Goal: Task Accomplishment & Management: Complete application form

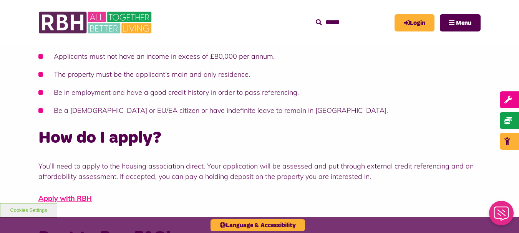
scroll to position [537, 0]
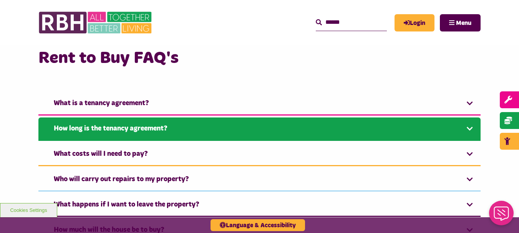
click at [453, 133] on link "How long is the tenancy agreement?" at bounding box center [259, 128] width 442 height 23
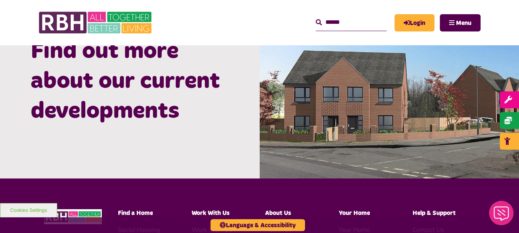
scroll to position [640, 0]
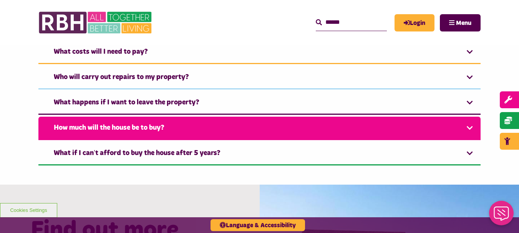
click at [169, 130] on link "How much will the house be to buy?" at bounding box center [259, 128] width 442 height 23
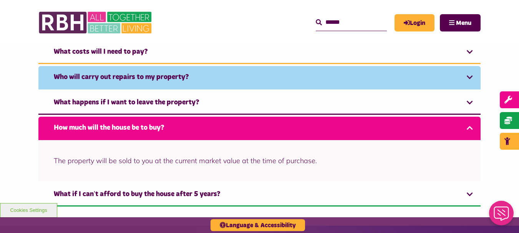
click at [194, 78] on link "Who will carry out repairs to my property?" at bounding box center [259, 77] width 442 height 23
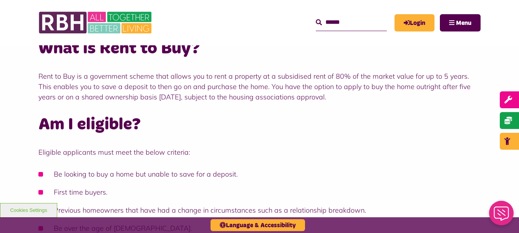
scroll to position [0, 0]
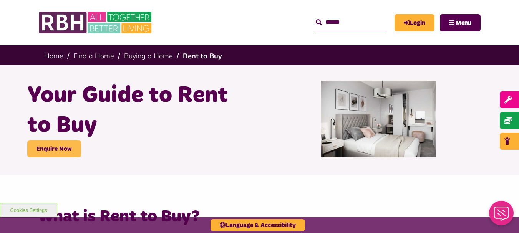
click at [69, 149] on link "Enquire Now" at bounding box center [54, 149] width 54 height 17
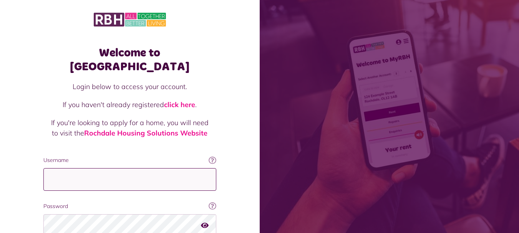
click at [185, 168] on input "Username" at bounding box center [129, 179] width 173 height 23
type input "**********"
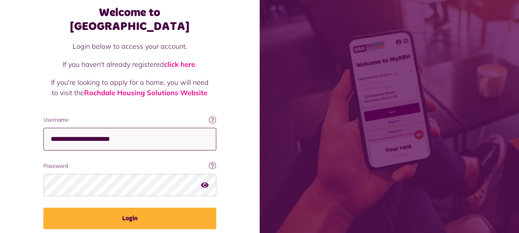
scroll to position [62, 0]
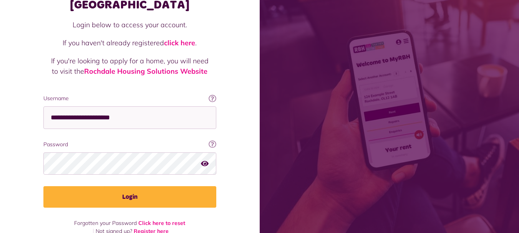
click at [206, 160] on icon "button" at bounding box center [205, 163] width 8 height 7
click at [205, 160] on icon "button" at bounding box center [205, 163] width 9 height 7
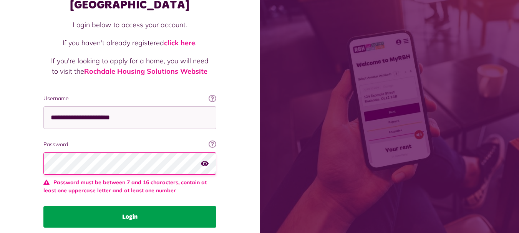
click at [142, 182] on fieldset "**********" at bounding box center [129, 160] width 173 height 133
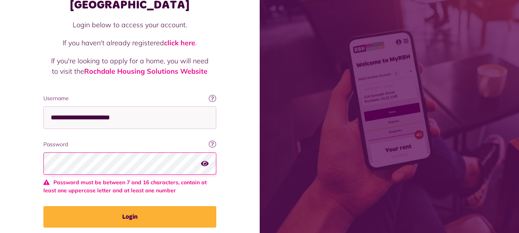
click at [204, 160] on icon "button" at bounding box center [205, 163] width 8 height 7
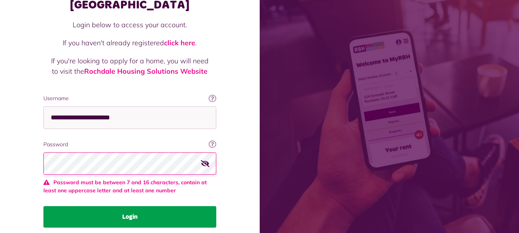
click at [135, 206] on button "Login" at bounding box center [129, 216] width 173 height 21
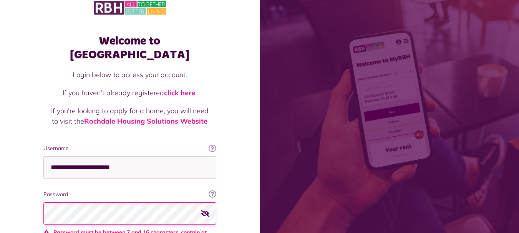
scroll to position [0, 0]
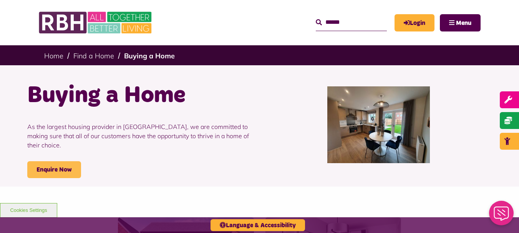
click at [60, 161] on link "Enquire Now" at bounding box center [54, 169] width 54 height 17
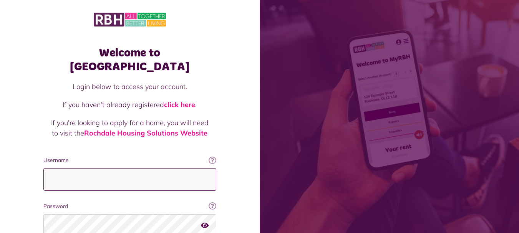
click at [129, 168] on input "Username" at bounding box center [129, 179] width 173 height 23
type input "**********"
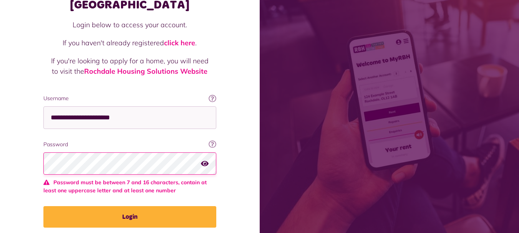
click at [205, 160] on icon "button" at bounding box center [205, 163] width 8 height 7
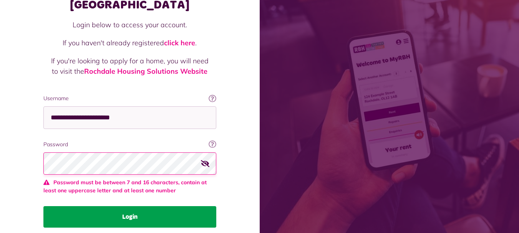
click at [132, 206] on button "Login" at bounding box center [129, 216] width 173 height 21
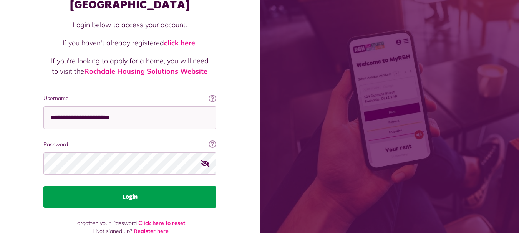
click at [133, 186] on button "Login" at bounding box center [129, 196] width 173 height 21
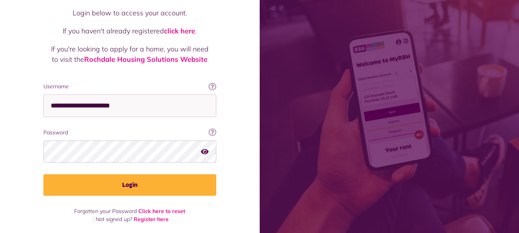
scroll to position [62, 0]
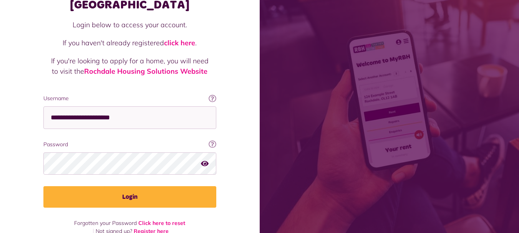
click at [203, 141] on div "Password Your password contains a minimum of eight characters, include one uppe…" at bounding box center [129, 158] width 173 height 35
click at [206, 160] on icon "button" at bounding box center [205, 163] width 8 height 7
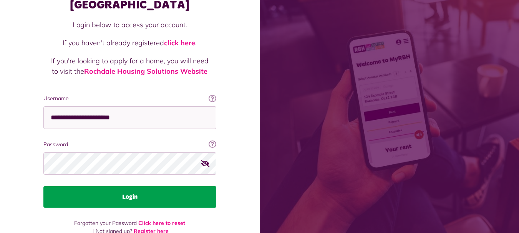
click at [127, 186] on button "Login" at bounding box center [129, 196] width 173 height 21
